Goal: Information Seeking & Learning: Learn about a topic

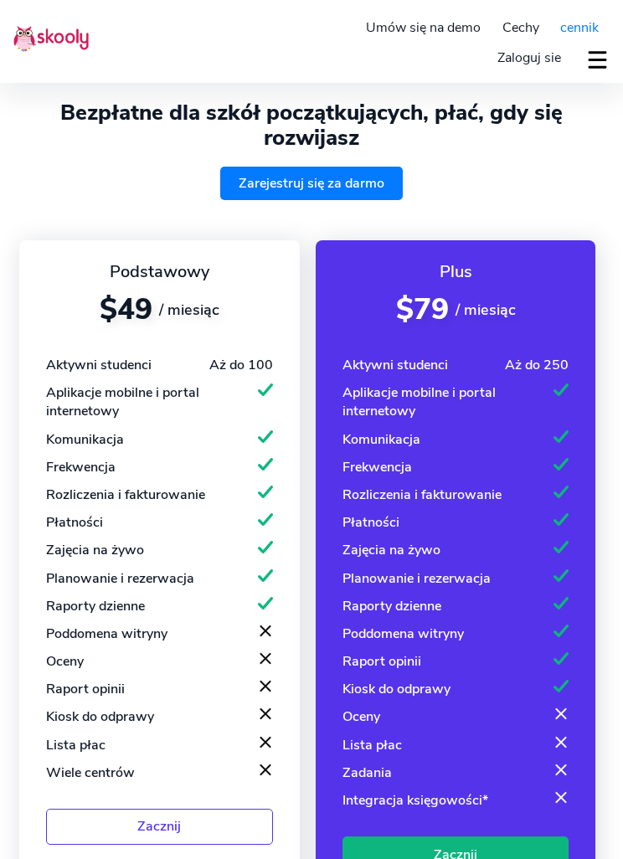
select select "pl"
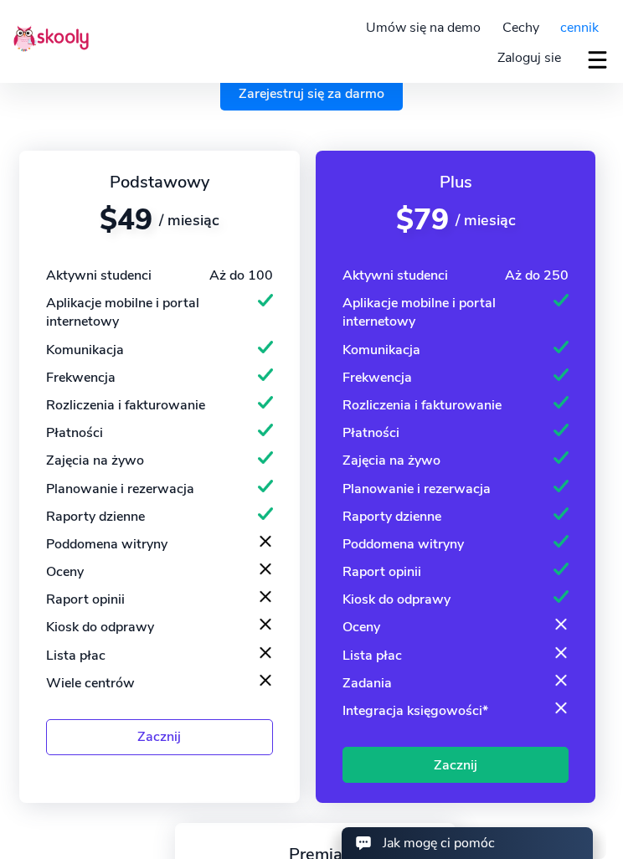
select select "48"
select select "[GEOGRAPHIC_DATA]"
select select "Europe/[GEOGRAPHIC_DATA]"
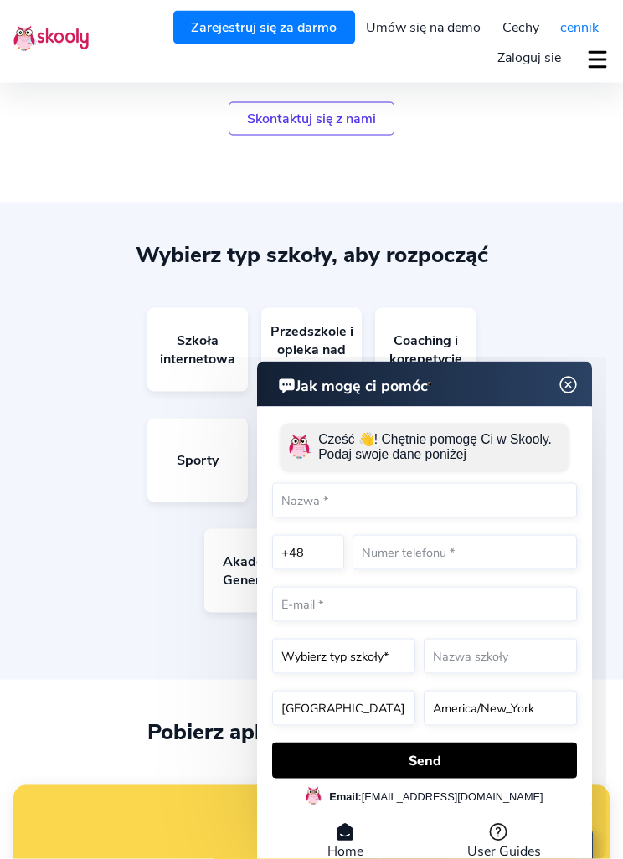
scroll to position [1676, 0]
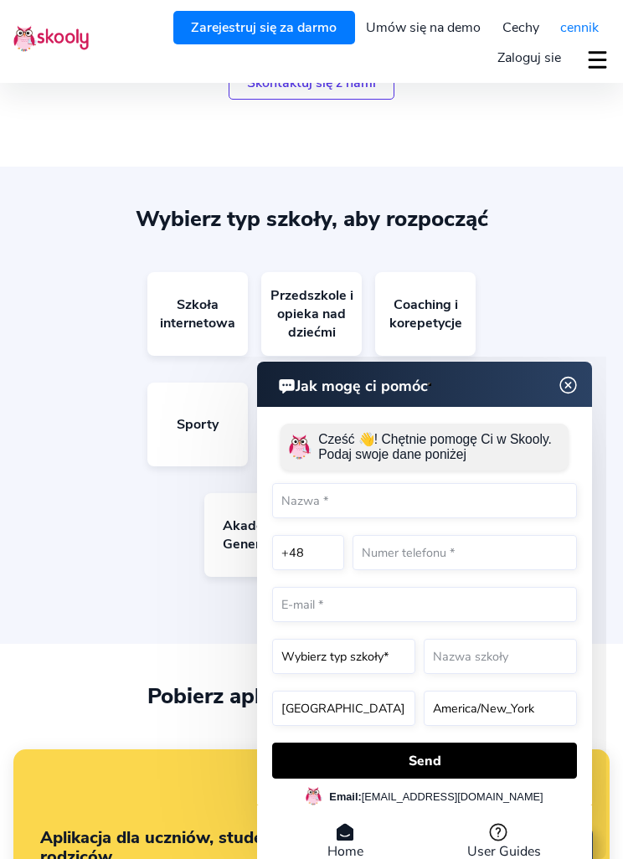
click at [559, 387] on img at bounding box center [568, 385] width 21 height 32
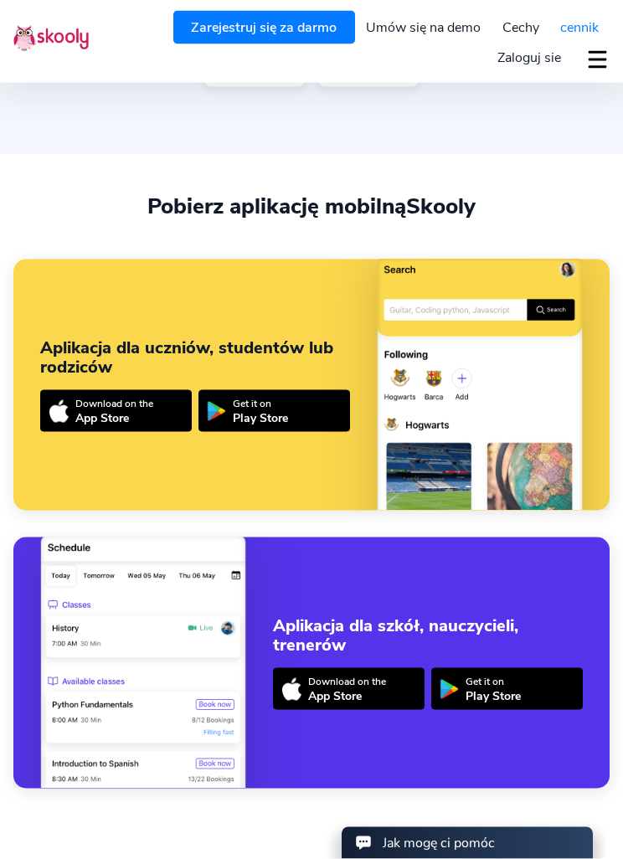
scroll to position [2167, 0]
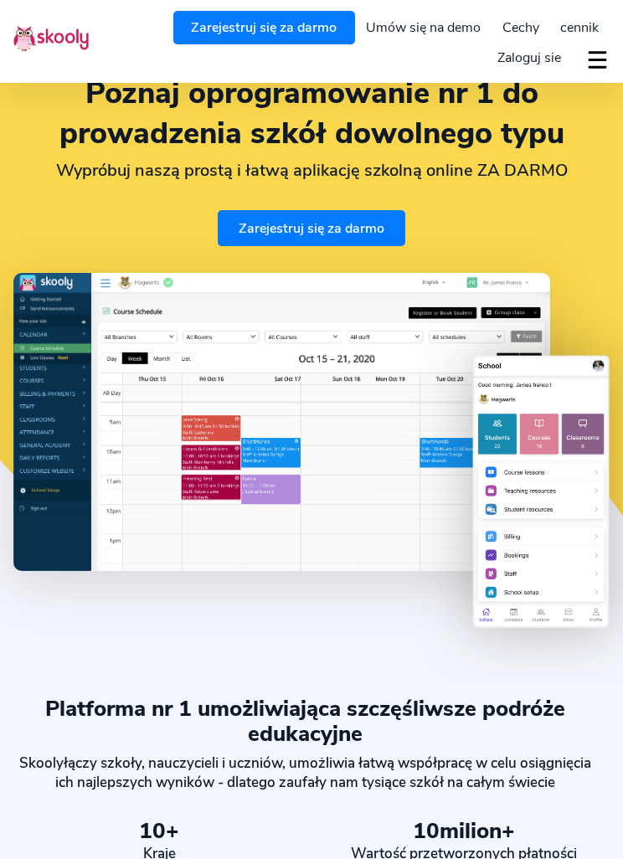
select select "pl"
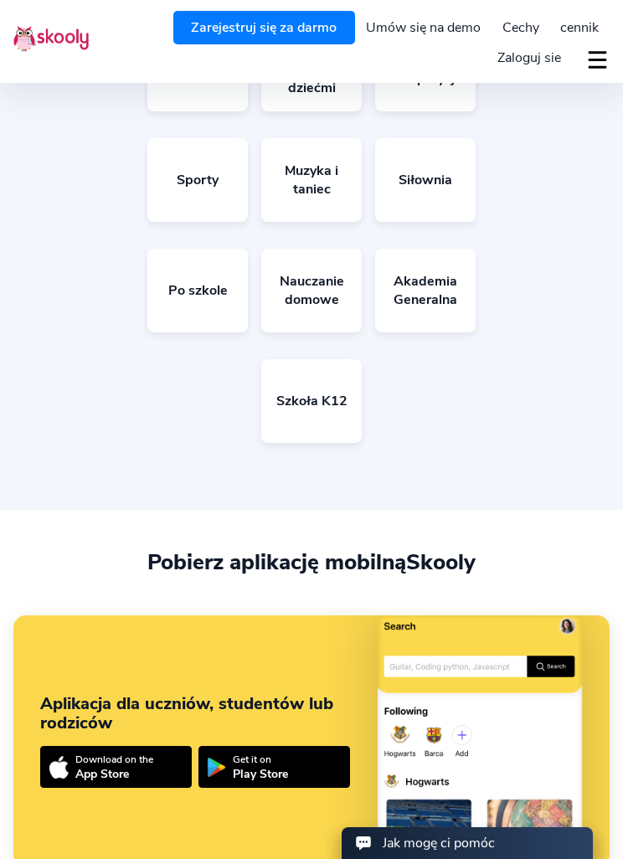
select select "48"
select select "[GEOGRAPHIC_DATA]"
select select "Europe/[GEOGRAPHIC_DATA]"
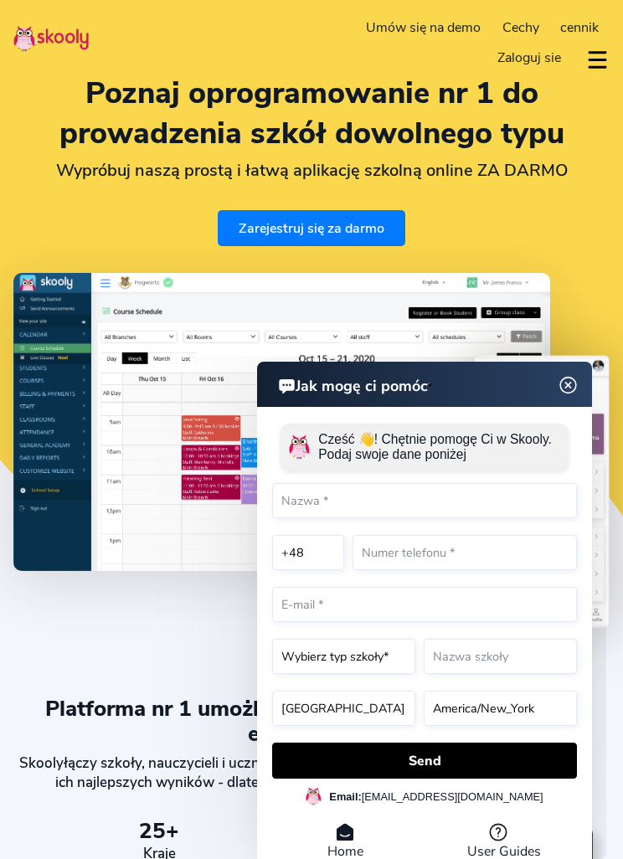
click at [568, 372] on header "Jak mogę ci pomóc" at bounding box center [424, 384] width 335 height 45
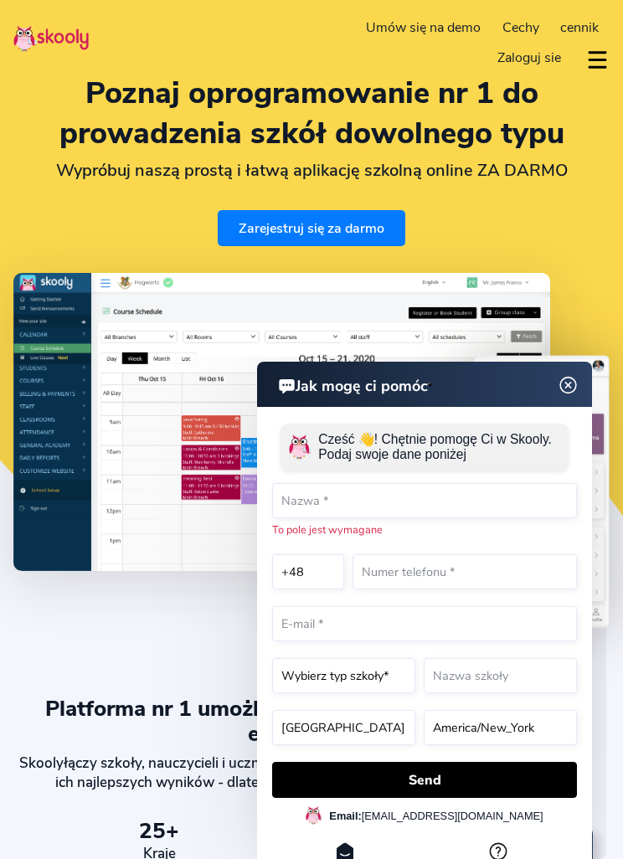
click at [561, 389] on img at bounding box center [568, 385] width 21 height 32
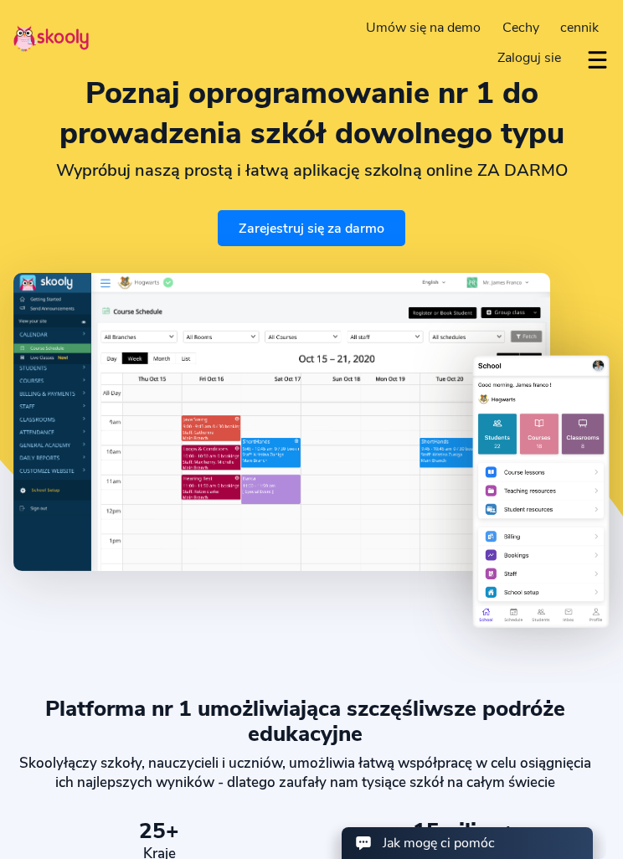
click at [582, 23] on span "cennik" at bounding box center [579, 27] width 39 height 18
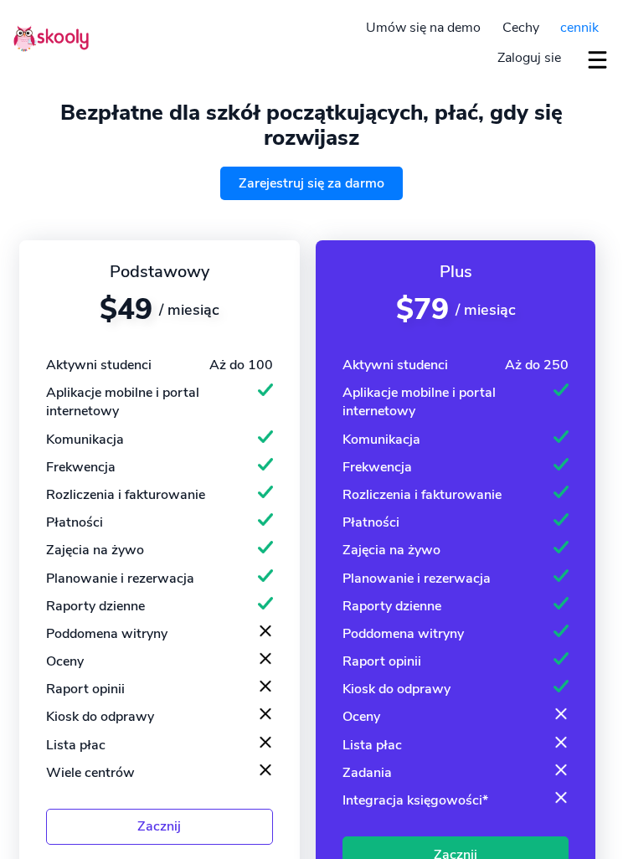
select select "pl"
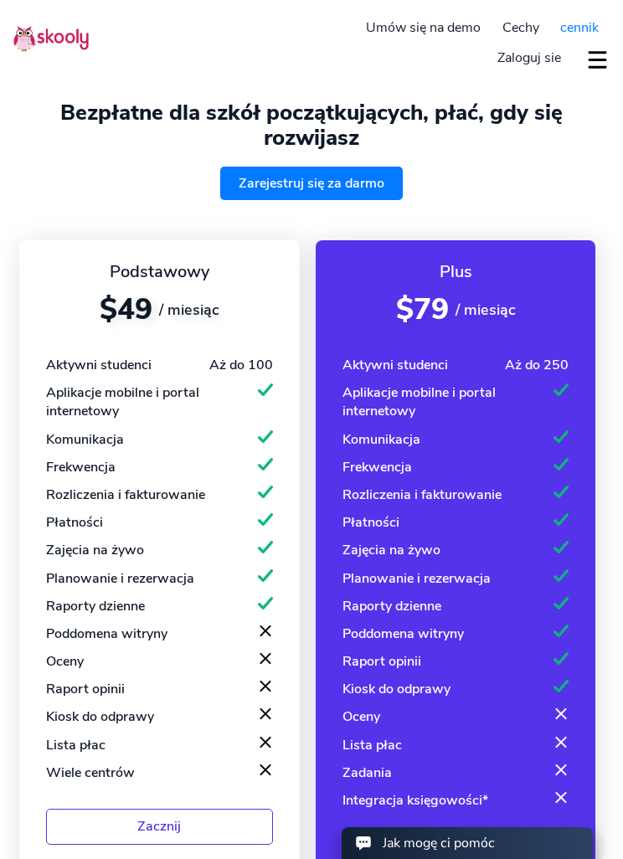
select select "48"
select select "[GEOGRAPHIC_DATA]"
select select "Europe/[GEOGRAPHIC_DATA]"
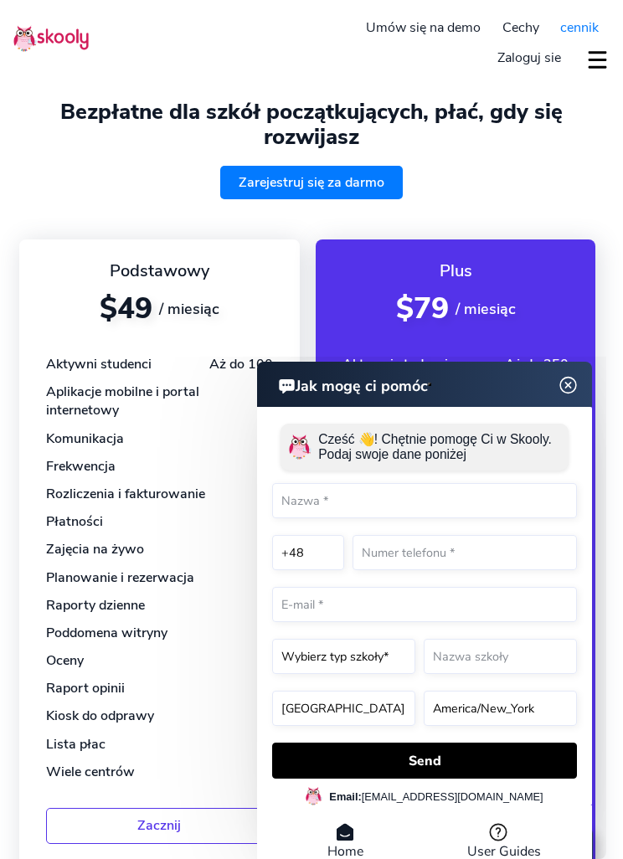
click at [569, 386] on img at bounding box center [568, 385] width 21 height 32
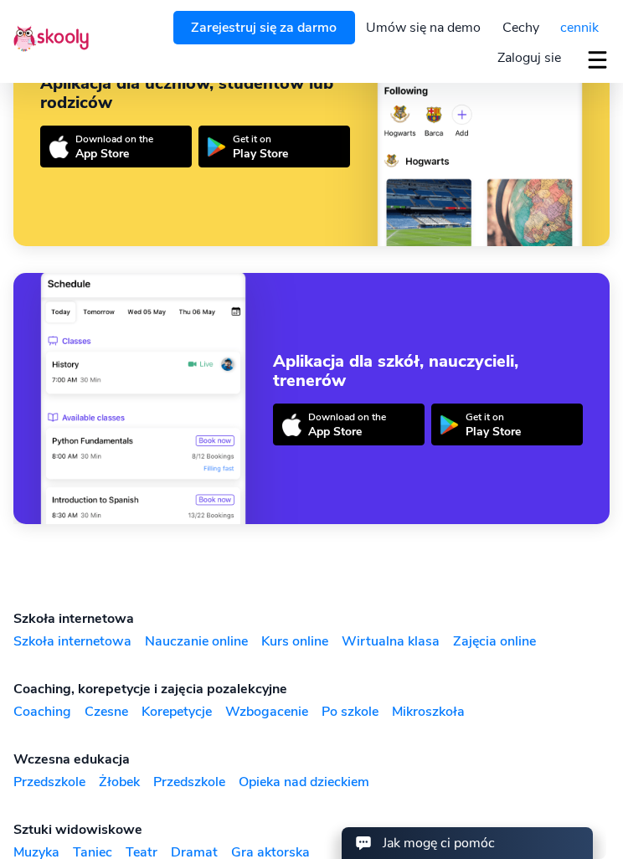
scroll to position [2476, 0]
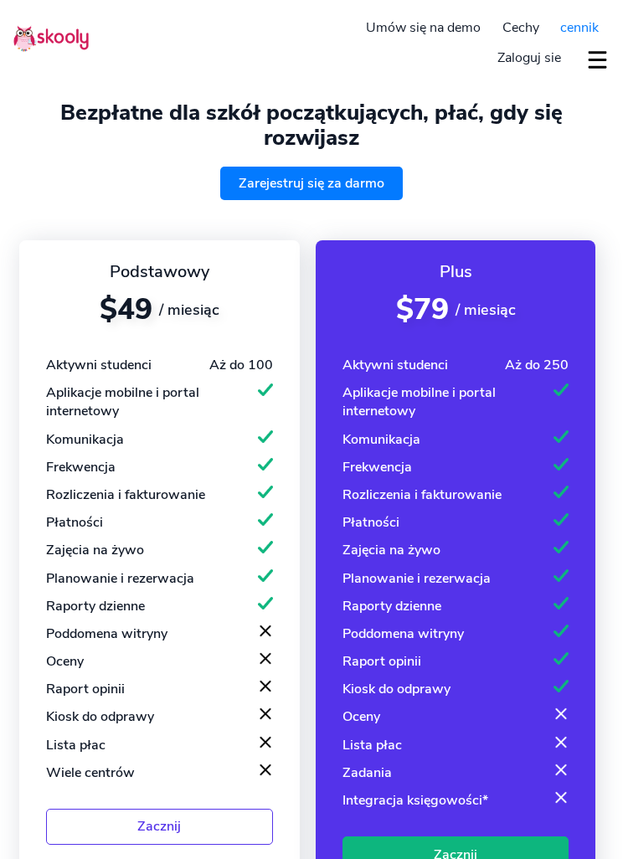
select select "pl"
select select "48"
select select "[GEOGRAPHIC_DATA]"
select select "Europe/[GEOGRAPHIC_DATA]"
